Goal: Task Accomplishment & Management: Manage account settings

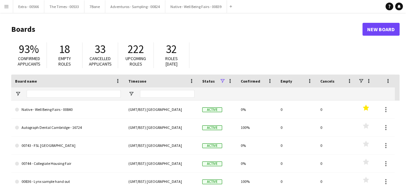
click at [8, 6] on app-icon "Menu" at bounding box center [6, 6] width 5 height 5
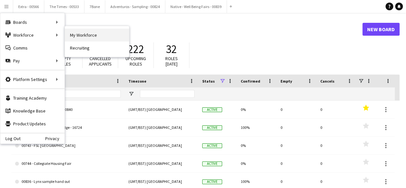
click at [88, 40] on link "My Workforce" at bounding box center [97, 35] width 64 height 13
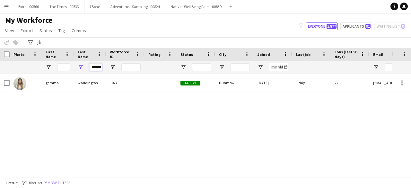
scroll to position [0, 4]
drag, startPoint x: 91, startPoint y: 68, endPoint x: 117, endPoint y: 65, distance: 26.1
click at [117, 65] on div "*******" at bounding box center [343, 67] width 686 height 13
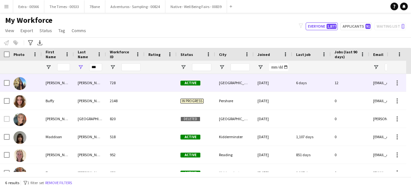
click at [70, 86] on div "[PERSON_NAME]" at bounding box center [58, 83] width 32 height 18
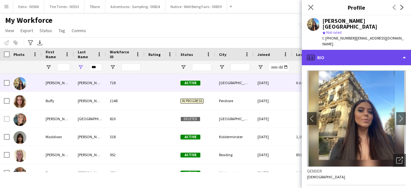
click at [406, 50] on div "profile Bio" at bounding box center [356, 57] width 109 height 15
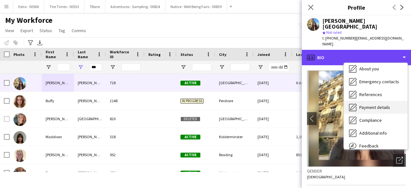
scroll to position [60, 0]
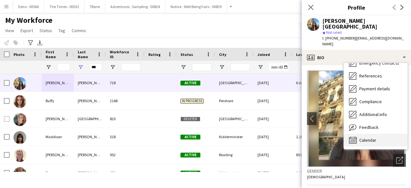
click at [373, 137] on span "Calendar" at bounding box center [367, 140] width 17 height 6
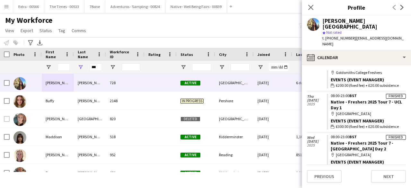
scroll to position [698, 0]
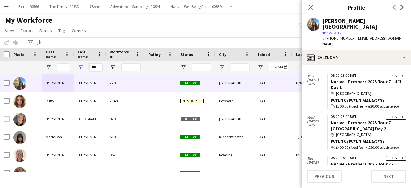
drag, startPoint x: 99, startPoint y: 68, endPoint x: 86, endPoint y: 64, distance: 13.8
click at [87, 67] on div "***" at bounding box center [90, 67] width 32 height 13
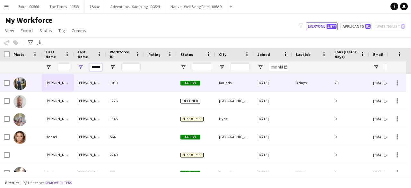
click at [101, 66] on input "******" at bounding box center [95, 67] width 13 height 8
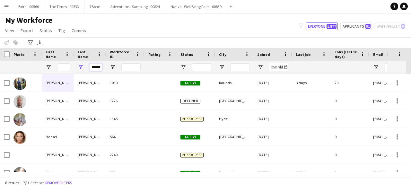
drag, startPoint x: 101, startPoint y: 66, endPoint x: 93, endPoint y: 66, distance: 8.0
click at [81, 66] on div "******" at bounding box center [90, 67] width 32 height 13
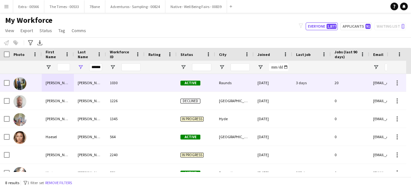
click at [81, 80] on div "[PERSON_NAME]" at bounding box center [90, 83] width 32 height 18
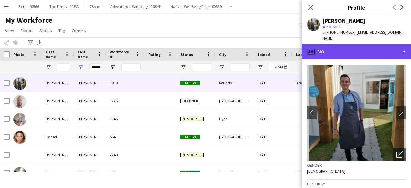
click at [409, 45] on div "profile Bio" at bounding box center [356, 51] width 109 height 15
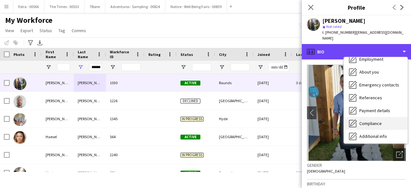
scroll to position [60, 0]
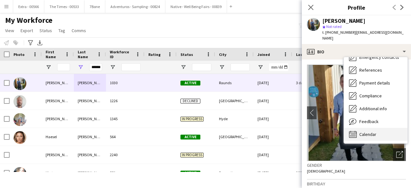
click at [367, 131] on span "Calendar" at bounding box center [367, 134] width 17 height 6
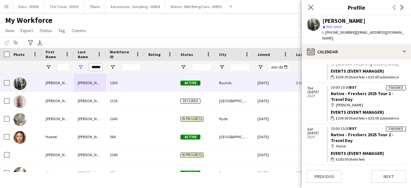
scroll to position [0, 2]
drag, startPoint x: 91, startPoint y: 67, endPoint x: 108, endPoint y: 67, distance: 17.6
click at [108, 67] on div "******" at bounding box center [343, 67] width 686 height 13
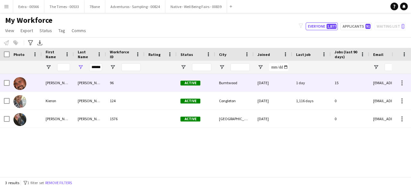
click at [74, 81] on div "[PERSON_NAME]" at bounding box center [90, 83] width 32 height 18
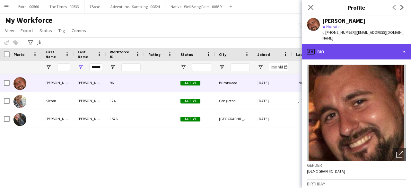
click at [402, 55] on div "profile Bio" at bounding box center [356, 51] width 109 height 15
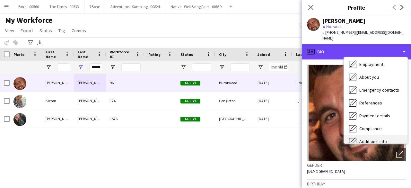
scroll to position [60, 0]
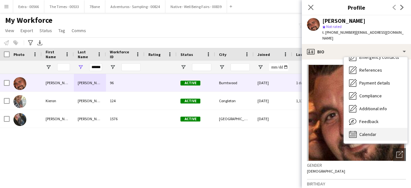
click at [366, 136] on span "Calendar" at bounding box center [367, 134] width 17 height 6
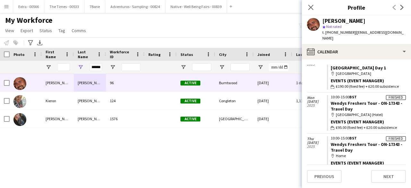
scroll to position [96, 0]
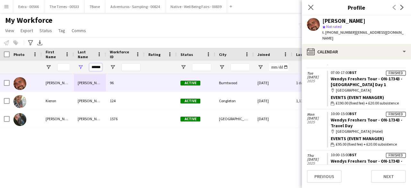
drag, startPoint x: 90, startPoint y: 66, endPoint x: 117, endPoint y: 65, distance: 27.0
click at [117, 65] on div "******" at bounding box center [343, 67] width 686 height 13
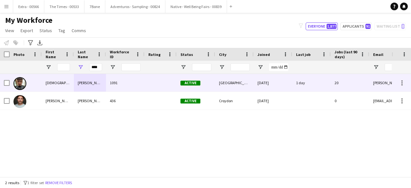
click at [79, 88] on div "[PERSON_NAME]" at bounding box center [90, 83] width 32 height 18
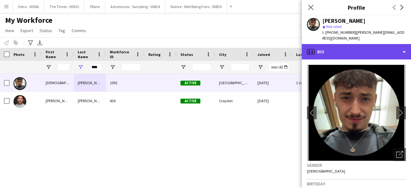
click at [406, 51] on div "profile Bio" at bounding box center [356, 51] width 109 height 15
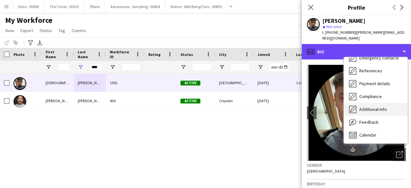
scroll to position [60, 0]
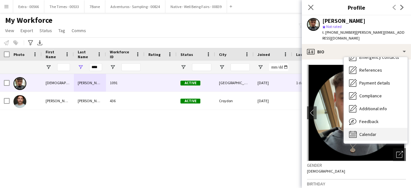
click at [377, 133] on div "Calendar Calendar" at bounding box center [376, 134] width 64 height 13
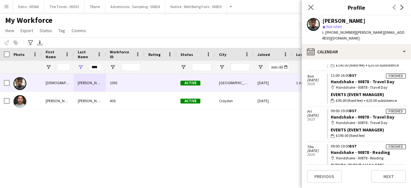
scroll to position [1097, 0]
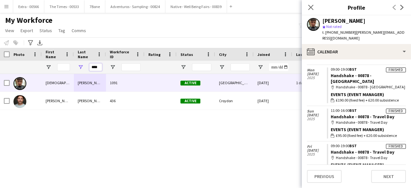
drag, startPoint x: 98, startPoint y: 68, endPoint x: 89, endPoint y: 67, distance: 8.4
click at [89, 67] on input "****" at bounding box center [95, 67] width 13 height 8
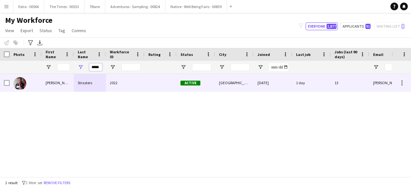
type input "*****"
click at [64, 84] on div "[PERSON_NAME]" at bounding box center [58, 83] width 32 height 18
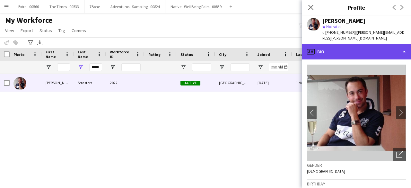
click at [398, 46] on div "profile Bio" at bounding box center [356, 51] width 109 height 15
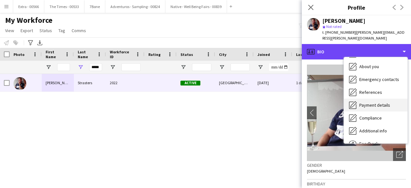
scroll to position [60, 0]
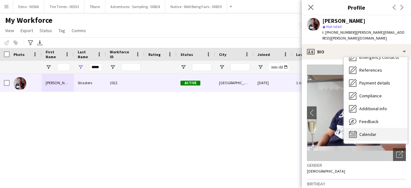
click at [368, 128] on div "Calendar Calendar" at bounding box center [376, 134] width 64 height 13
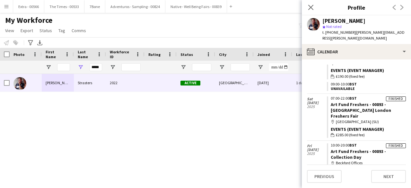
scroll to position [432, 0]
